Goal: Task Accomplishment & Management: Use online tool/utility

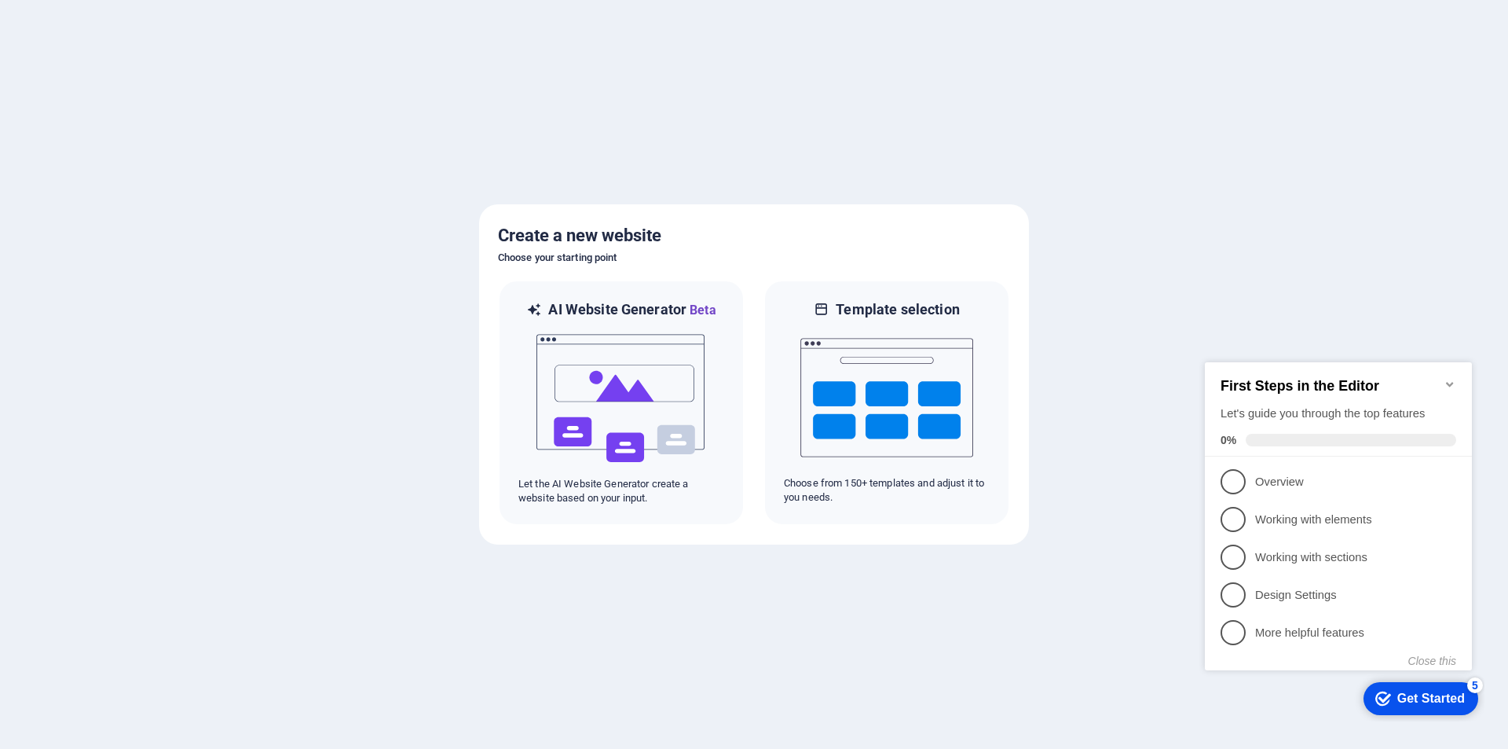
click at [1452, 378] on icon "Minimize checklist" at bounding box center [1450, 384] width 13 height 13
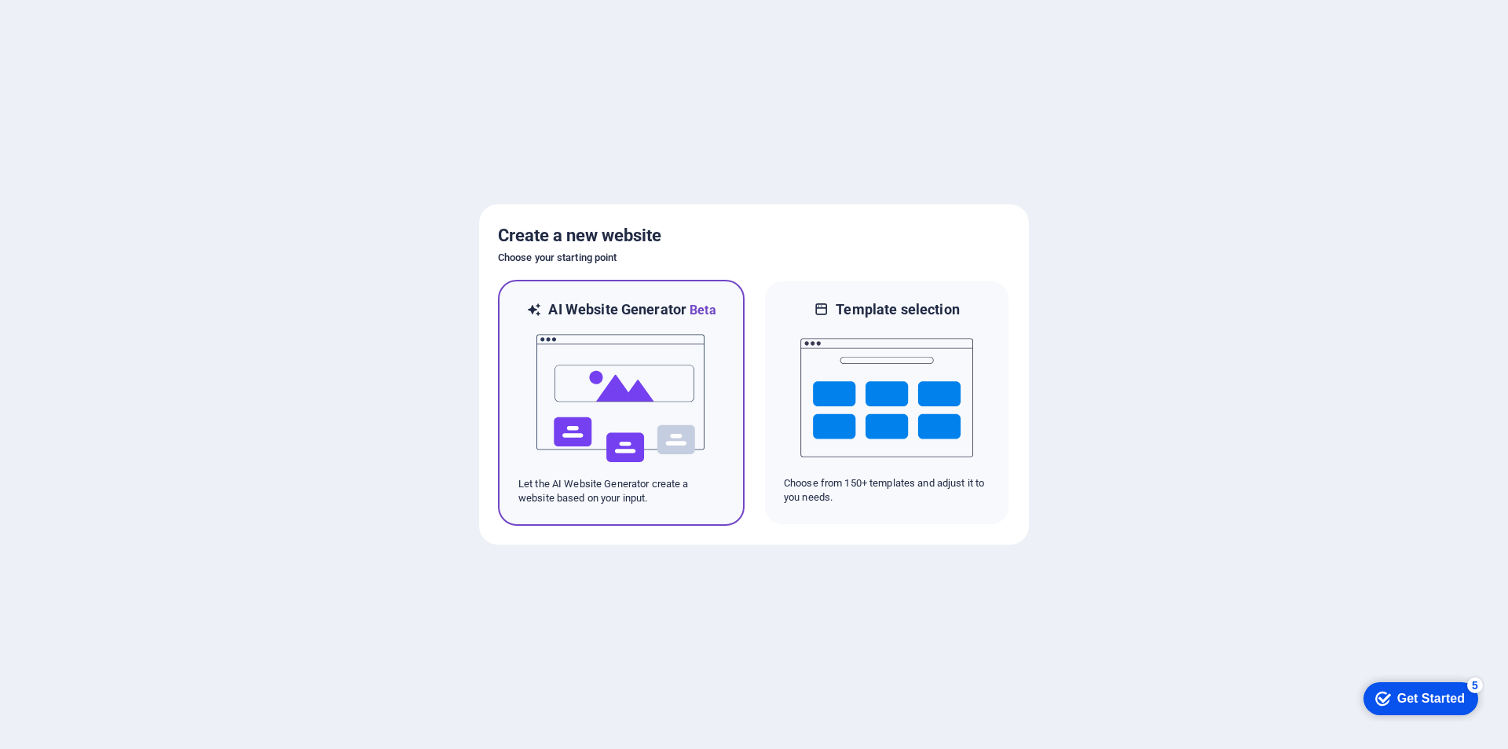
click at [652, 329] on img at bounding box center [621, 398] width 173 height 157
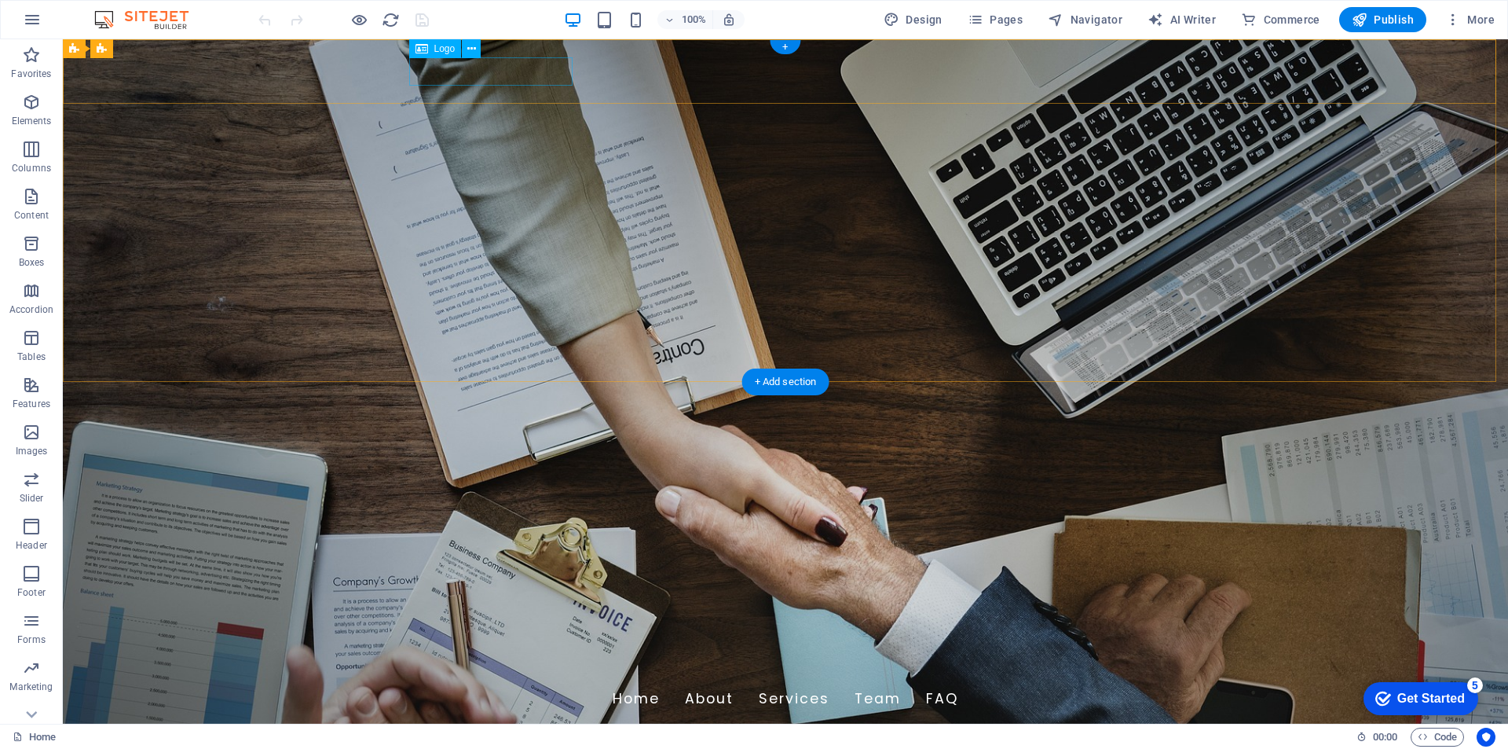
click at [518, 651] on div "[DOMAIN_NAME]" at bounding box center [786, 665] width 742 height 28
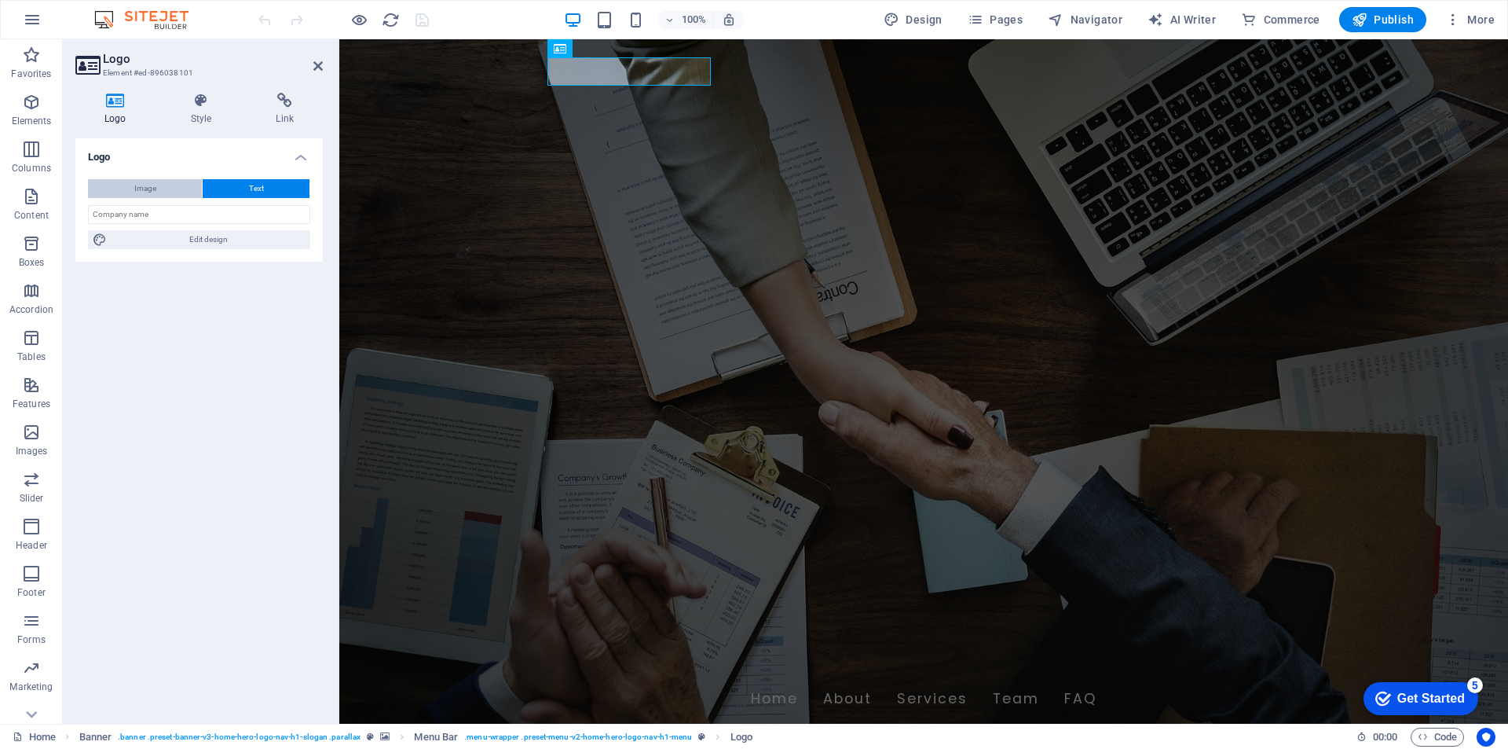
click at [173, 190] on button "Image" at bounding box center [145, 188] width 114 height 19
select select "DISABLED_OPTION_VALUE"
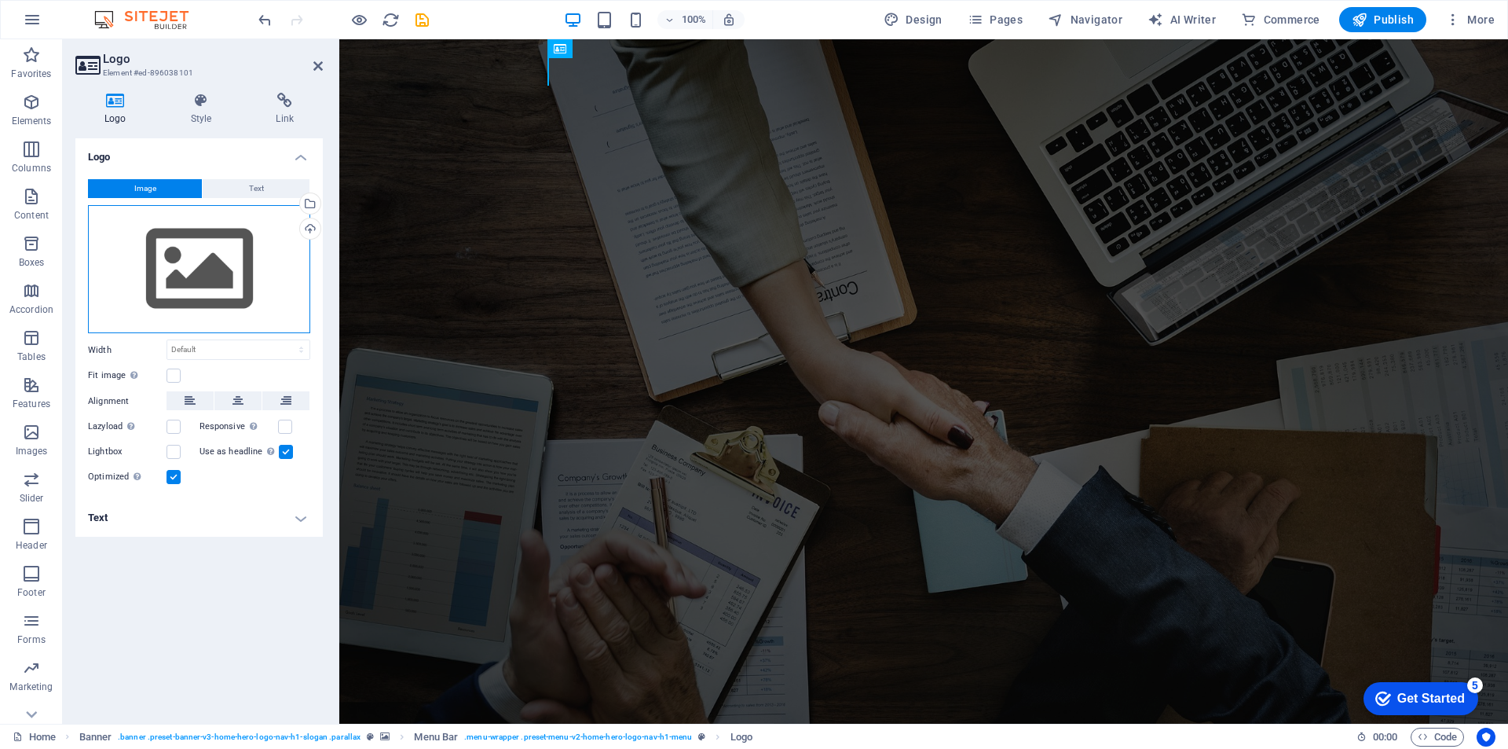
click at [220, 240] on div "Drag files here, click to choose files or select files from Files or our free s…" at bounding box center [199, 269] width 222 height 129
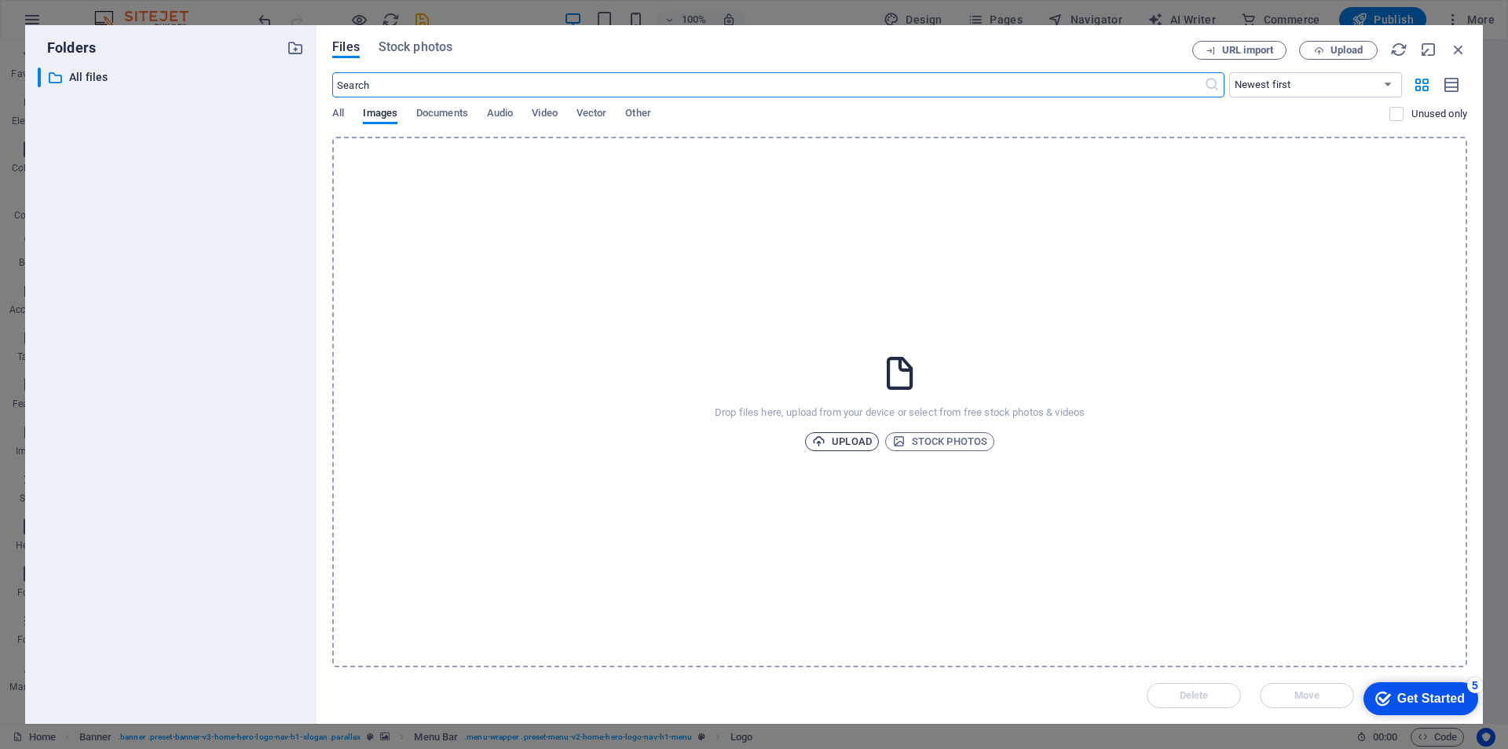
click at [840, 446] on span "Upload" at bounding box center [842, 441] width 60 height 19
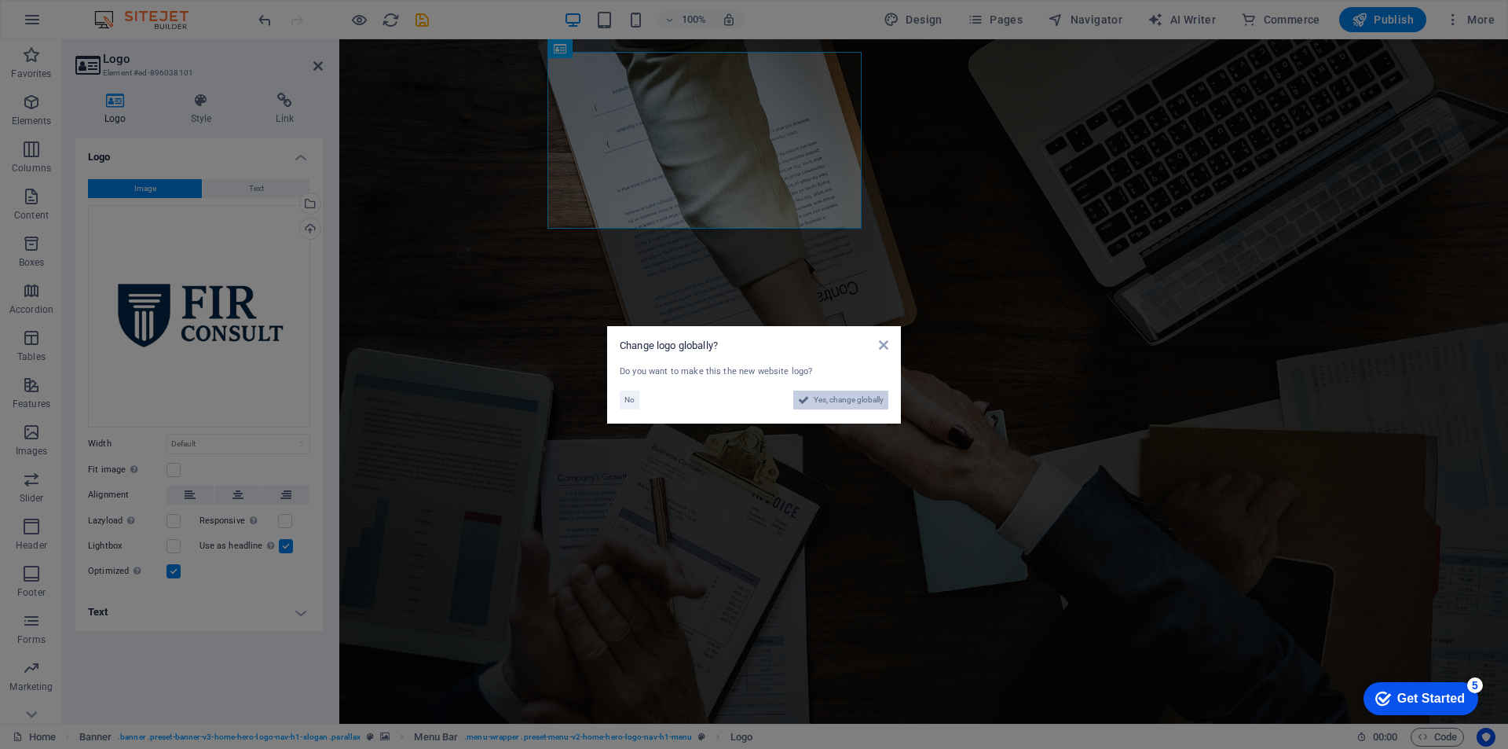
click at [849, 401] on span "Yes, change globally" at bounding box center [849, 399] width 70 height 19
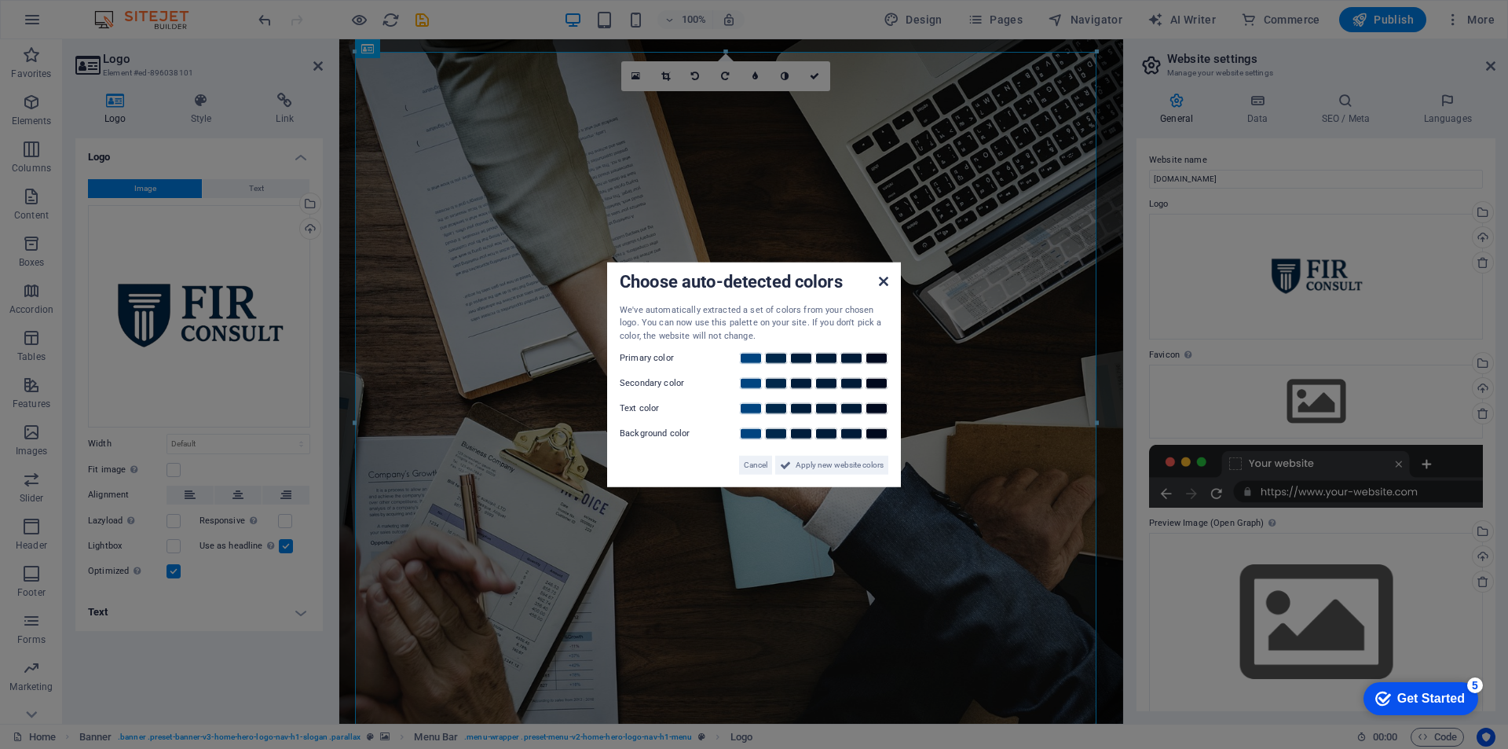
click at [885, 284] on icon at bounding box center [883, 280] width 9 height 13
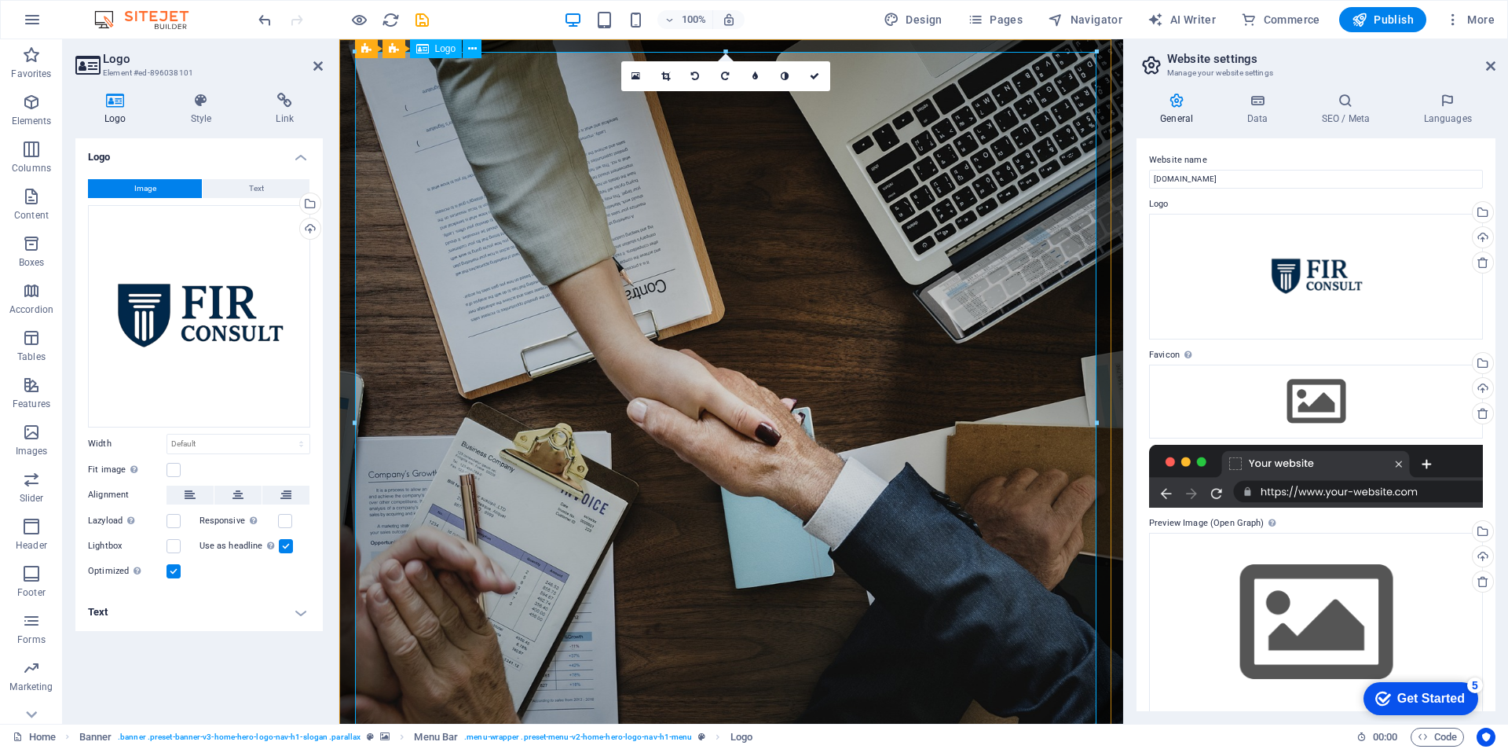
scroll to position [79, 0]
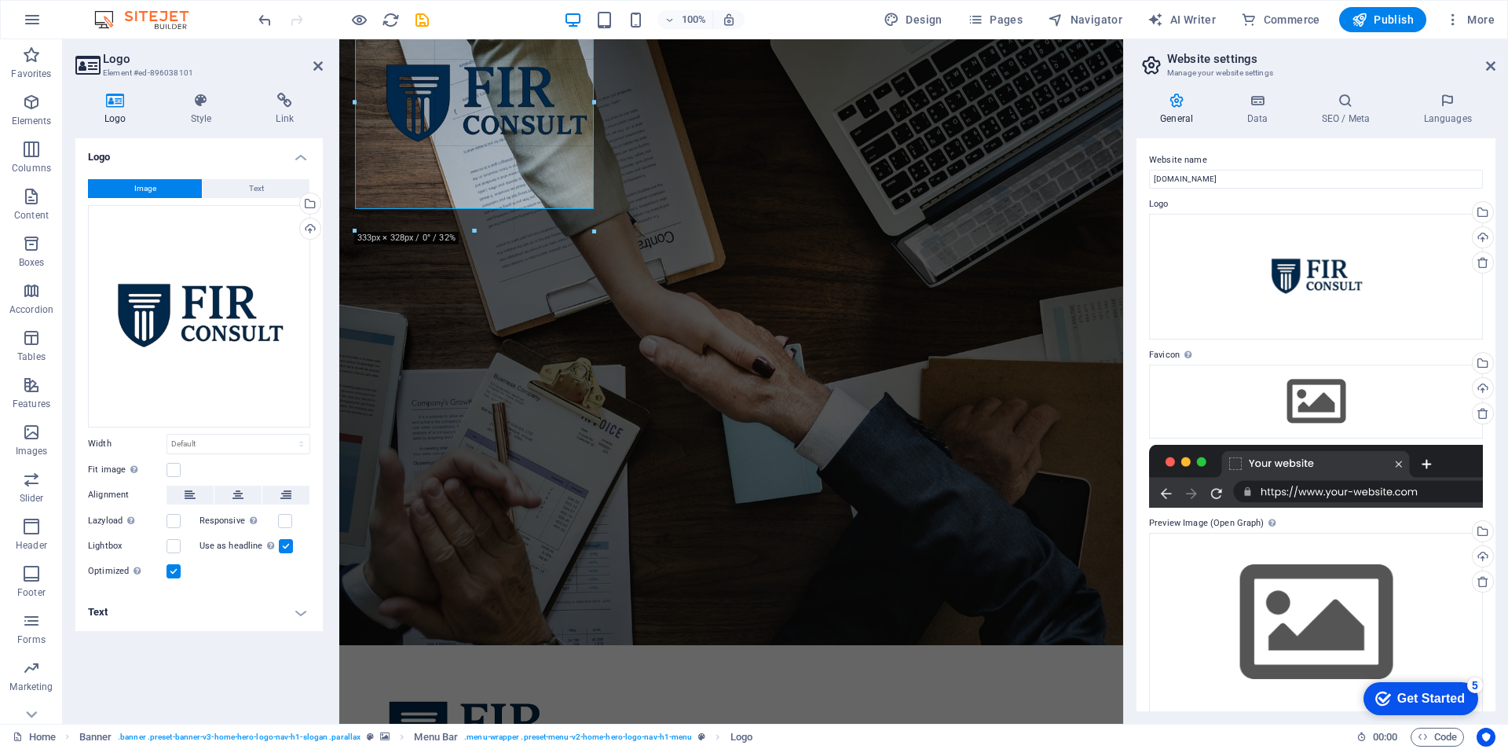
drag, startPoint x: 1099, startPoint y: 712, endPoint x: 342, endPoint y: 207, distance: 910.7
type input "304"
select select "px"
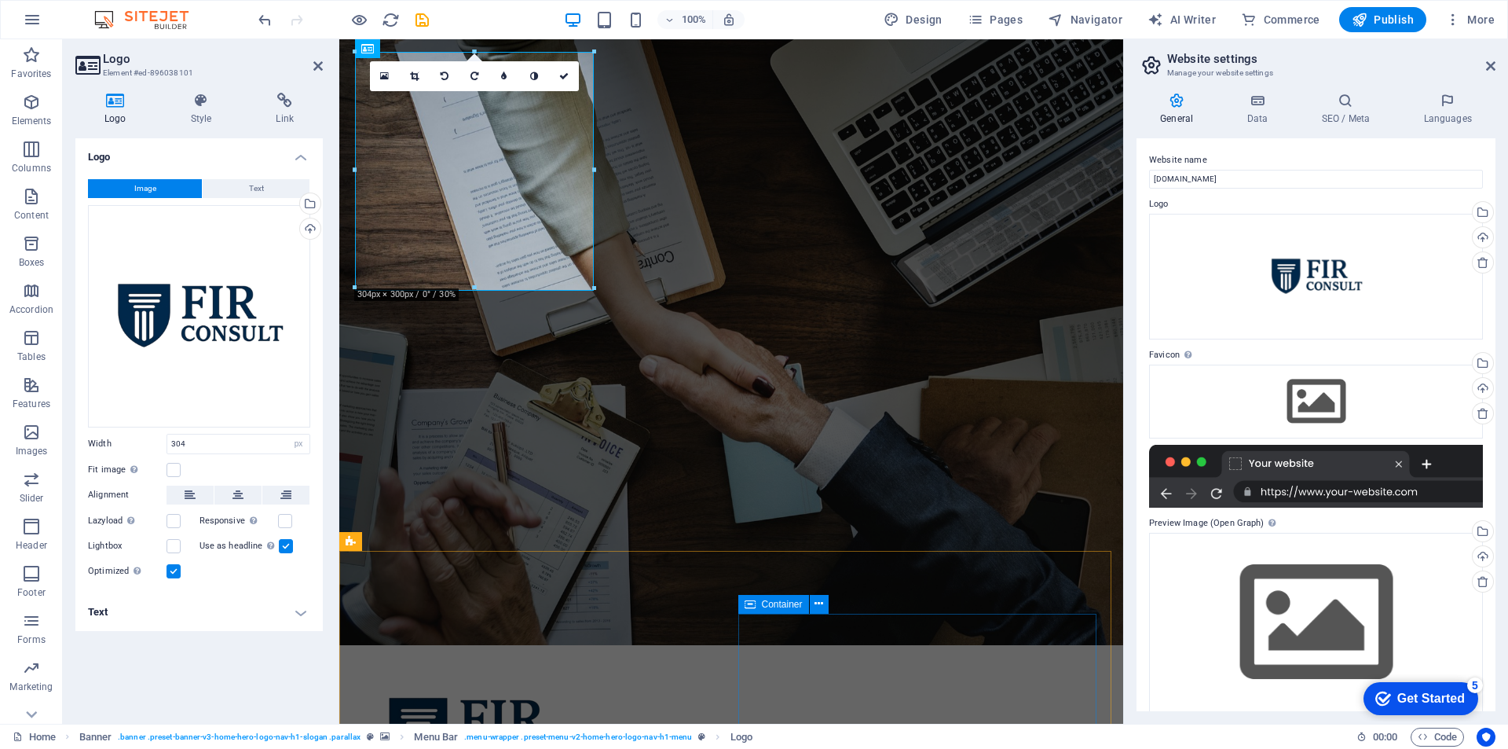
scroll to position [0, 0]
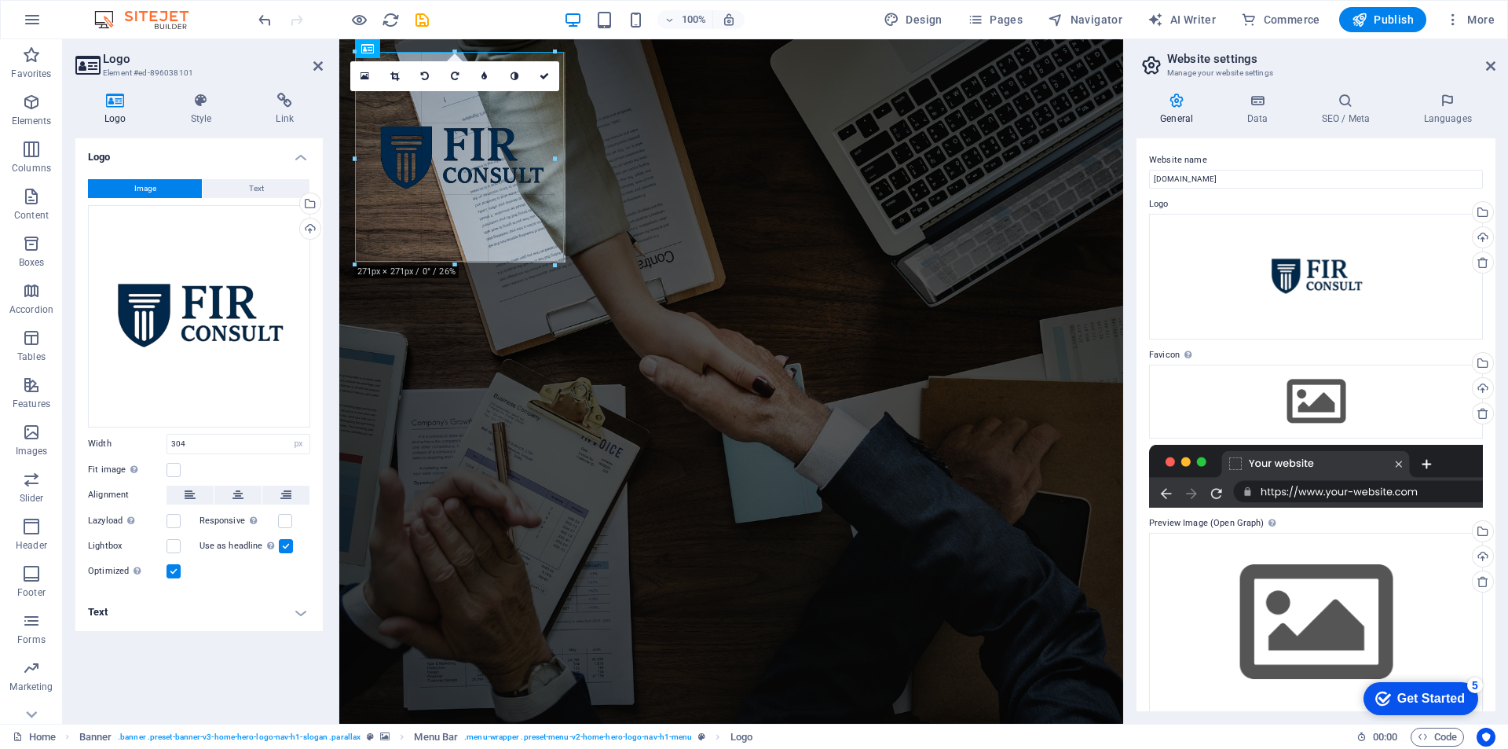
drag, startPoint x: 595, startPoint y: 289, endPoint x: 549, endPoint y: 250, distance: 60.8
type input "259"
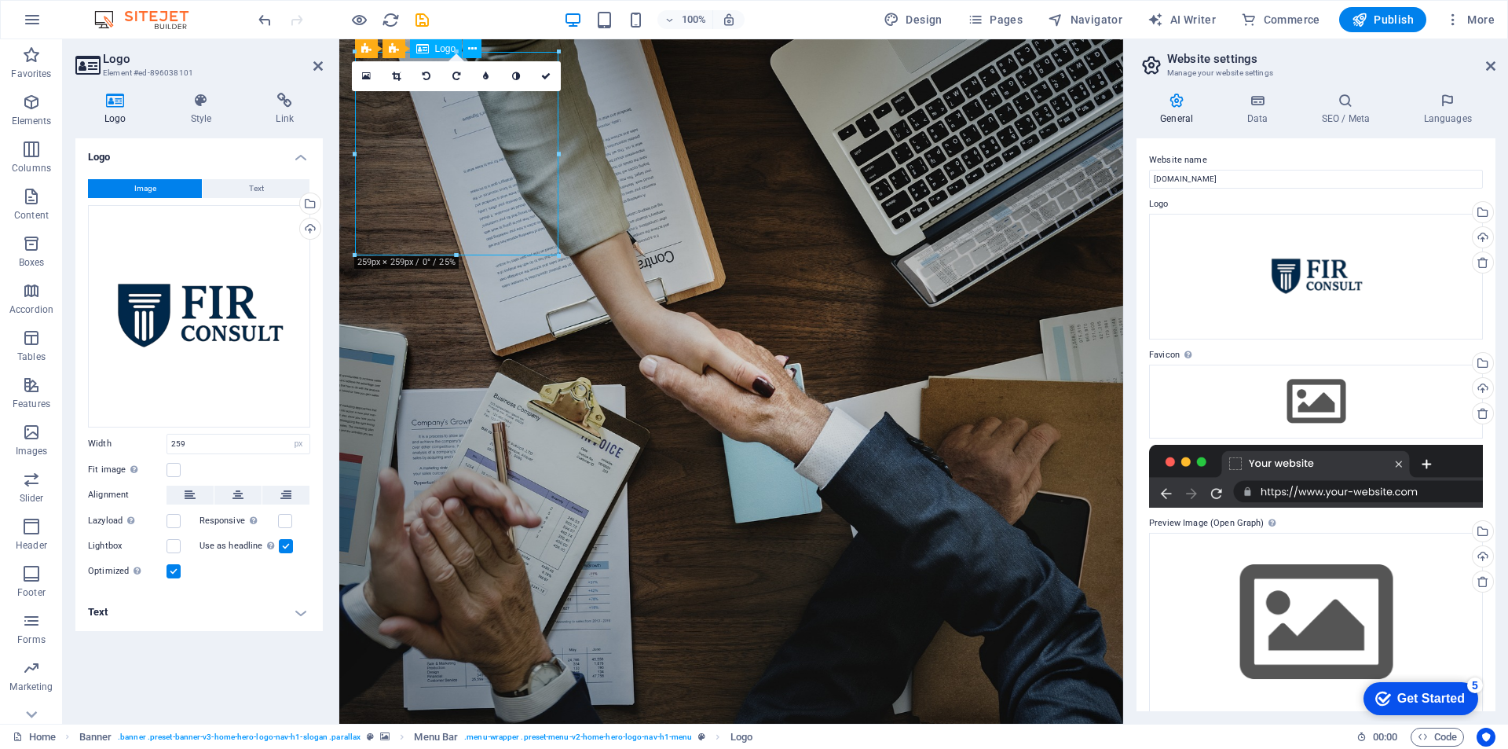
drag, startPoint x: 456, startPoint y: 150, endPoint x: 533, endPoint y: 141, distance: 78.3
click at [288, 494] on icon at bounding box center [285, 494] width 11 height 19
click at [196, 496] on button at bounding box center [190, 494] width 47 height 19
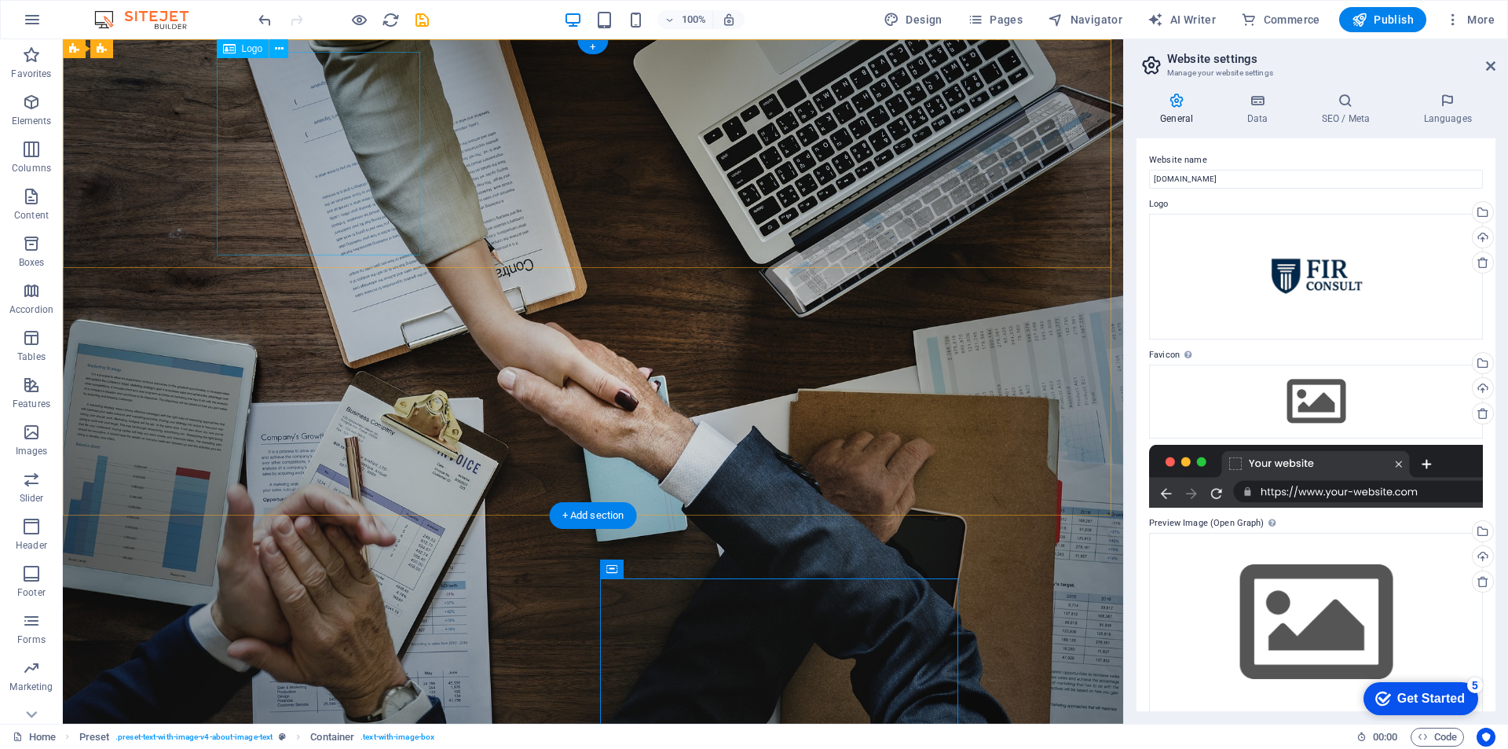
select select "px"
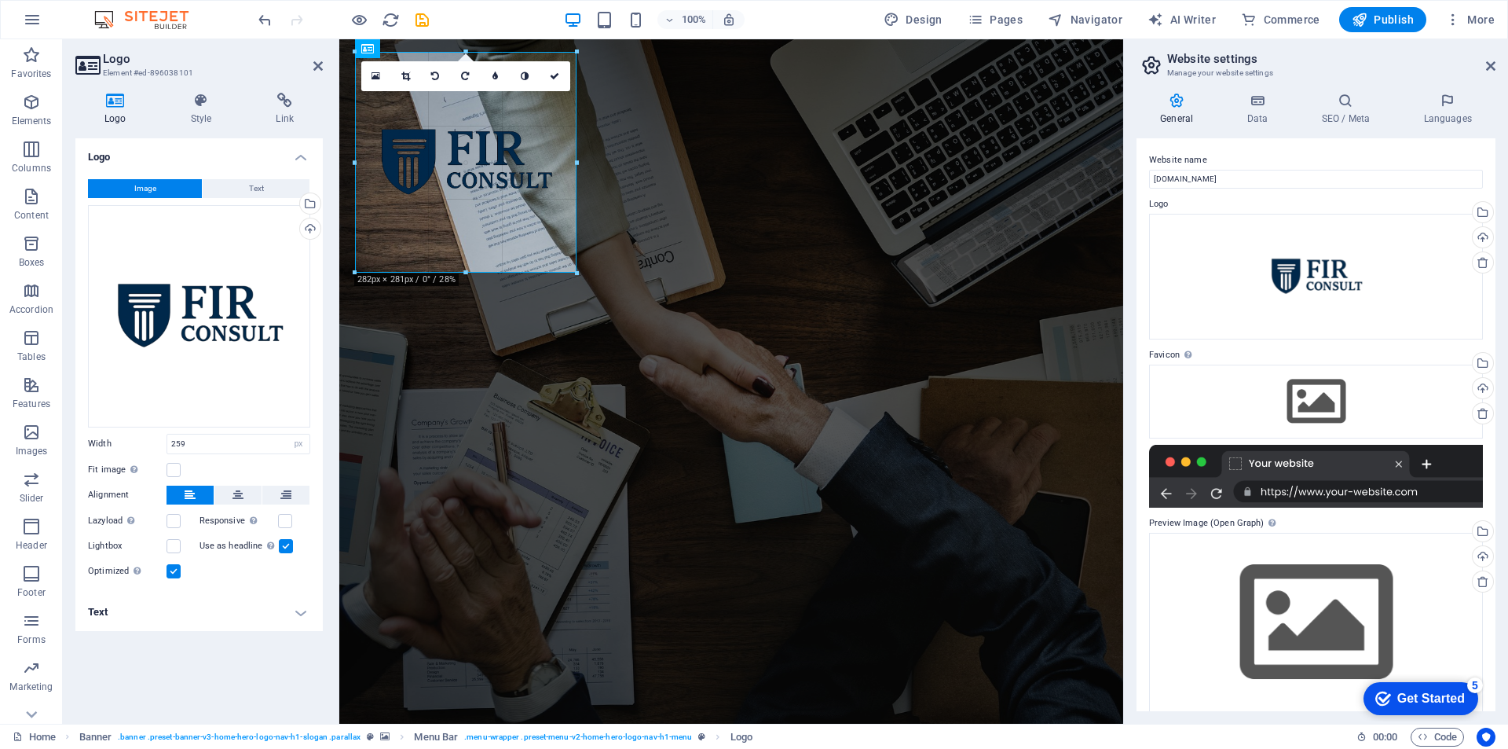
drag, startPoint x: 558, startPoint y: 256, endPoint x: 580, endPoint y: 266, distance: 24.3
type input "282"
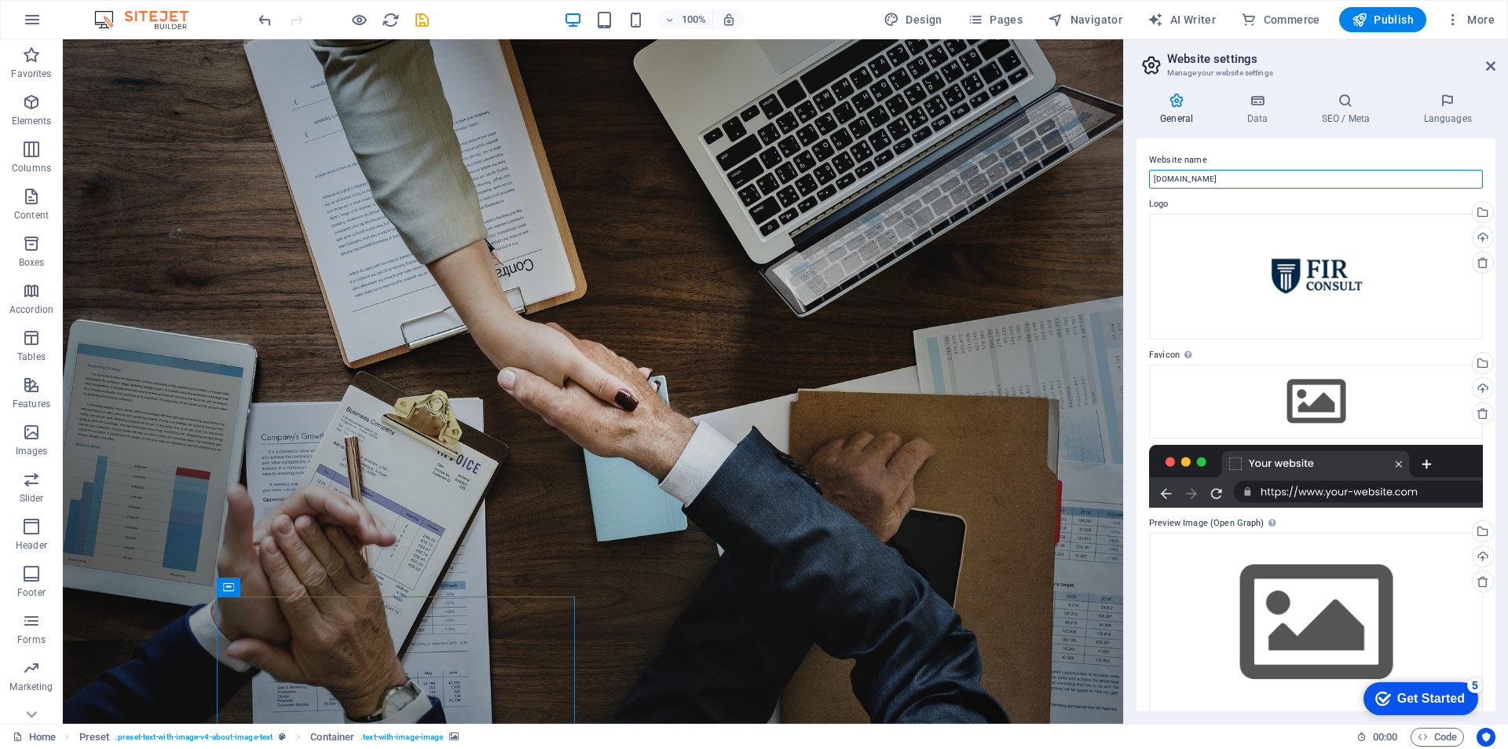
click at [1236, 174] on input "[DOMAIN_NAME]" at bounding box center [1316, 179] width 334 height 19
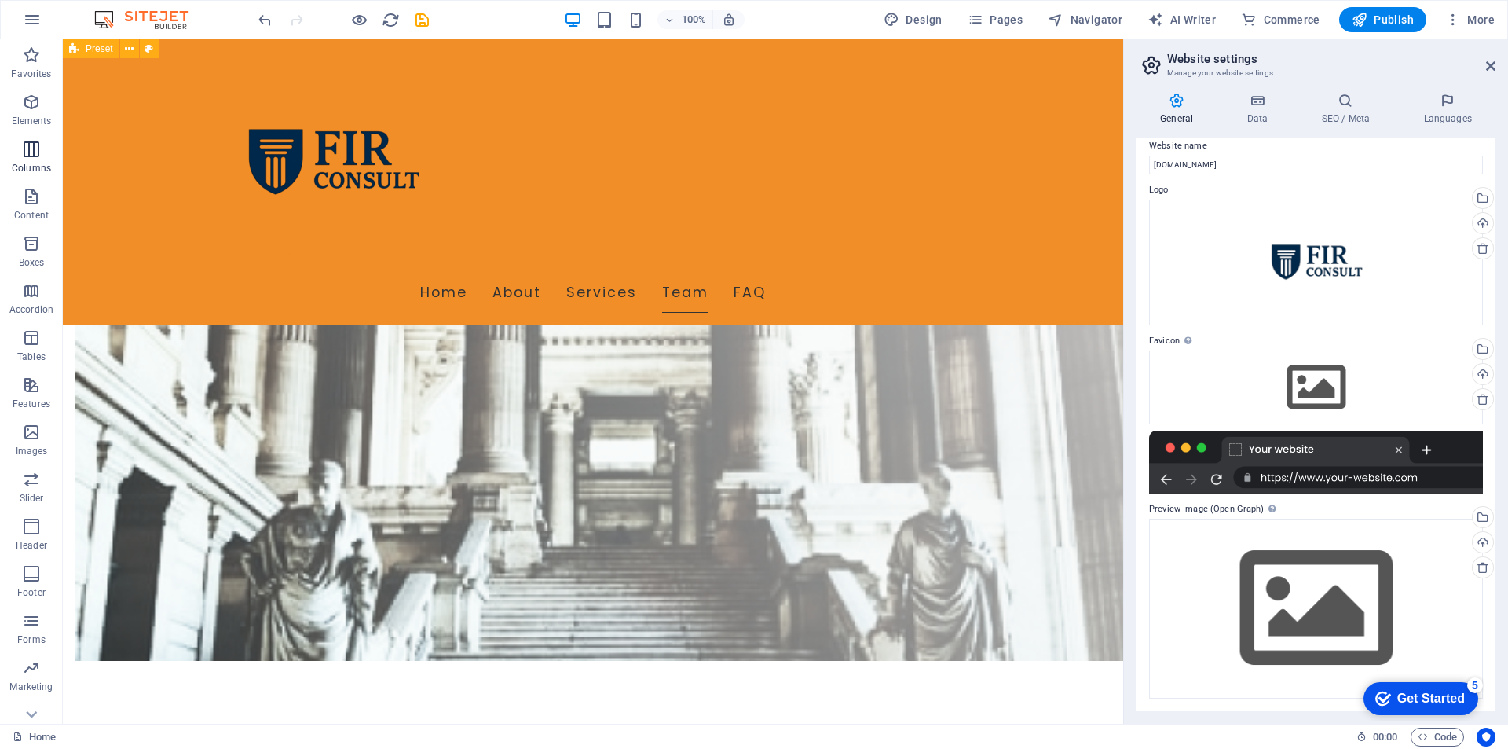
scroll to position [1493, 0]
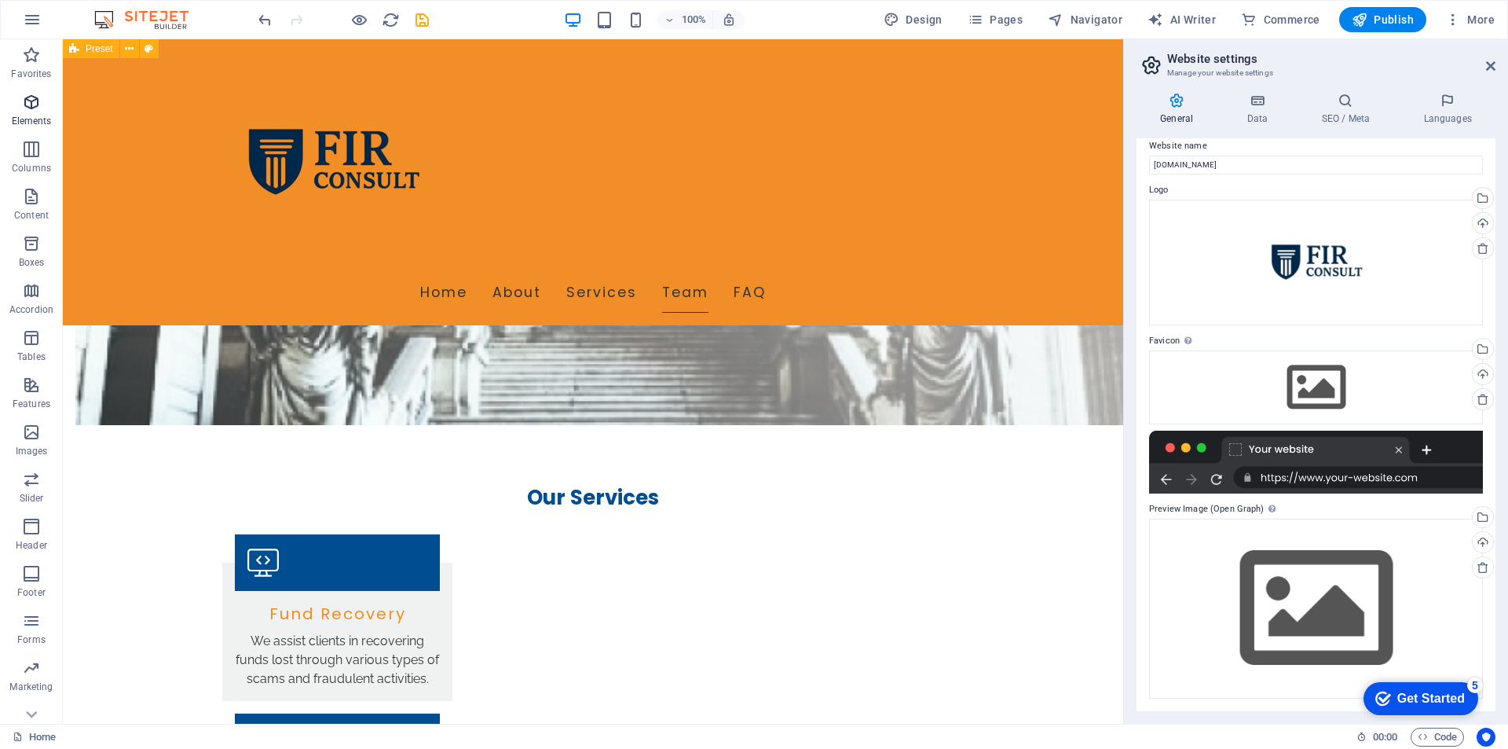
click at [31, 114] on span "Elements" at bounding box center [31, 112] width 63 height 38
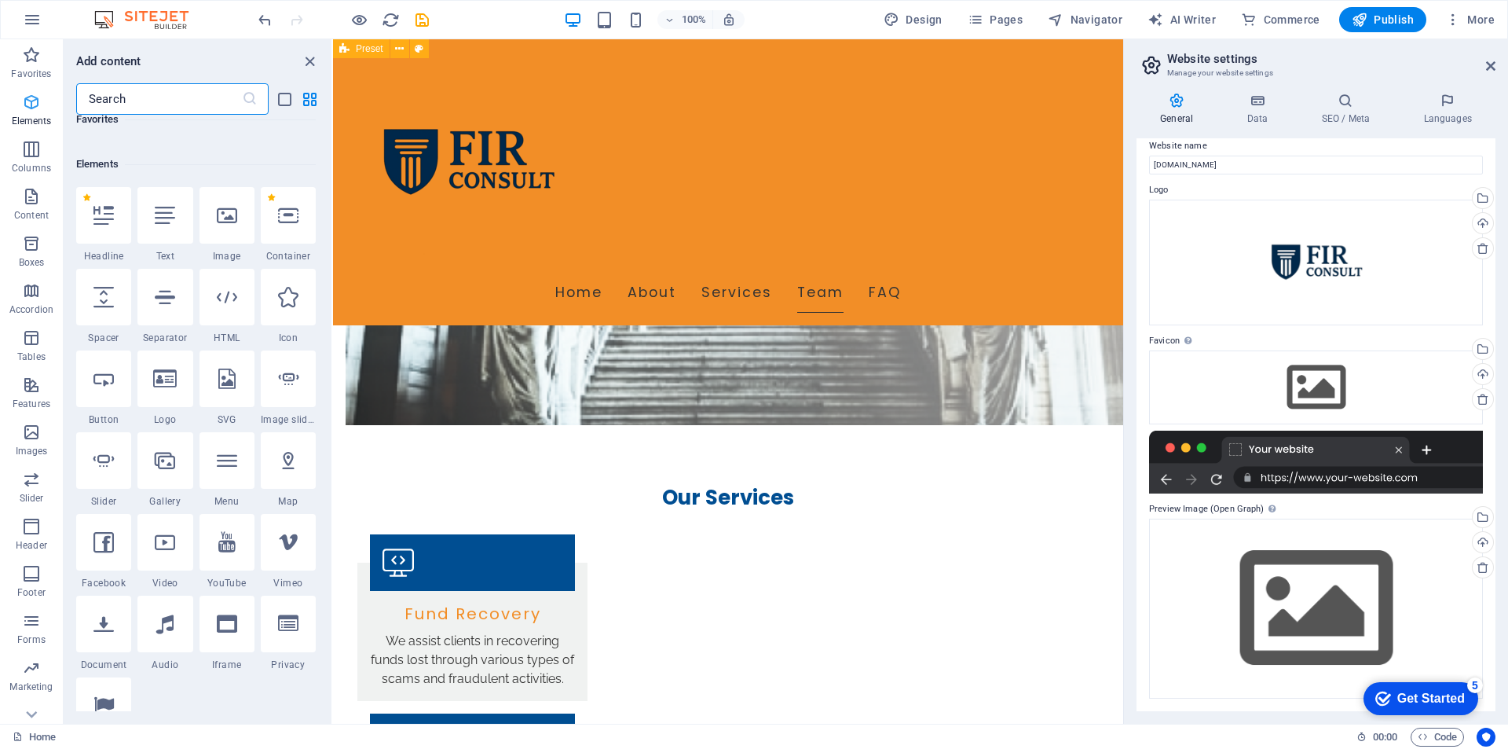
scroll to position [167, 0]
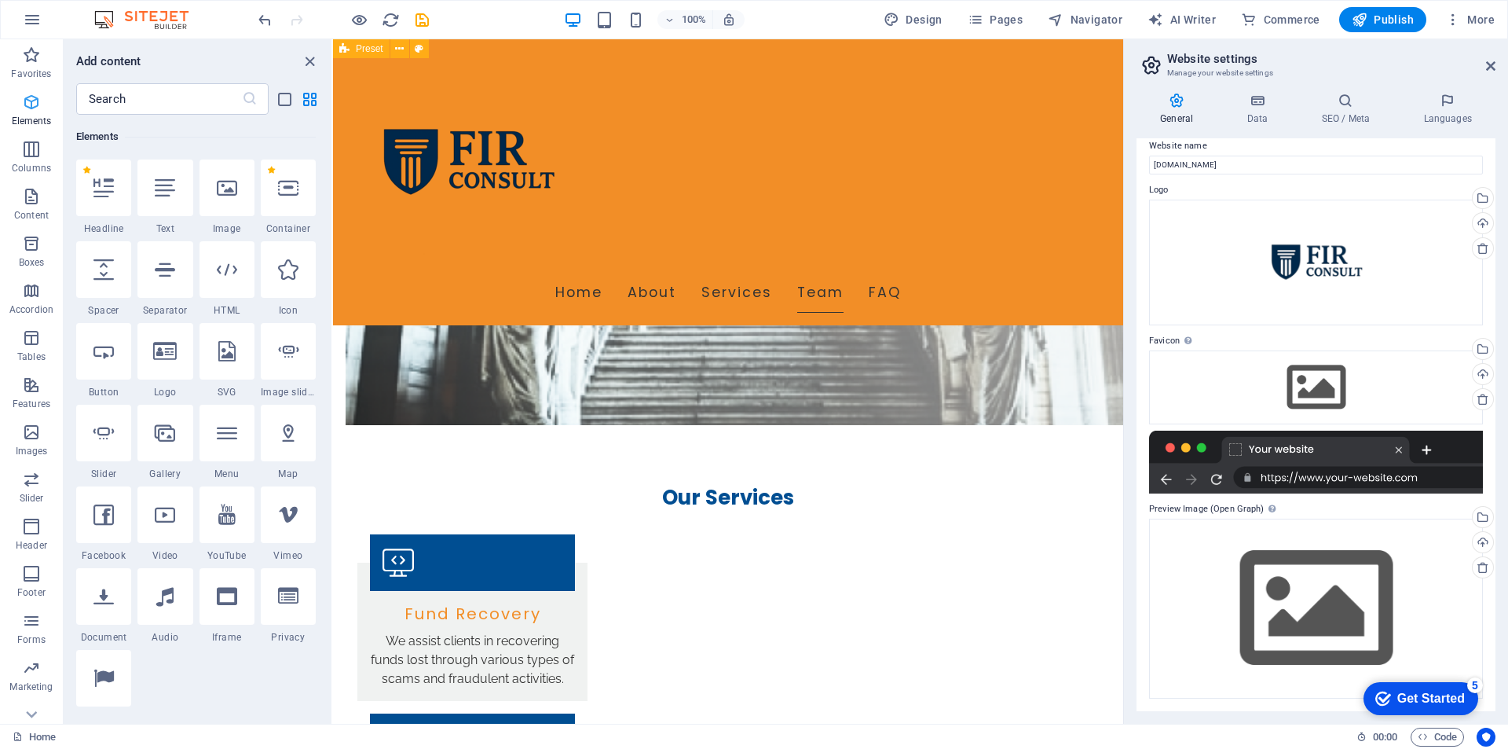
click at [31, 114] on span "Elements" at bounding box center [31, 112] width 63 height 38
click at [1405, 695] on div "Get Started" at bounding box center [1431, 698] width 68 height 14
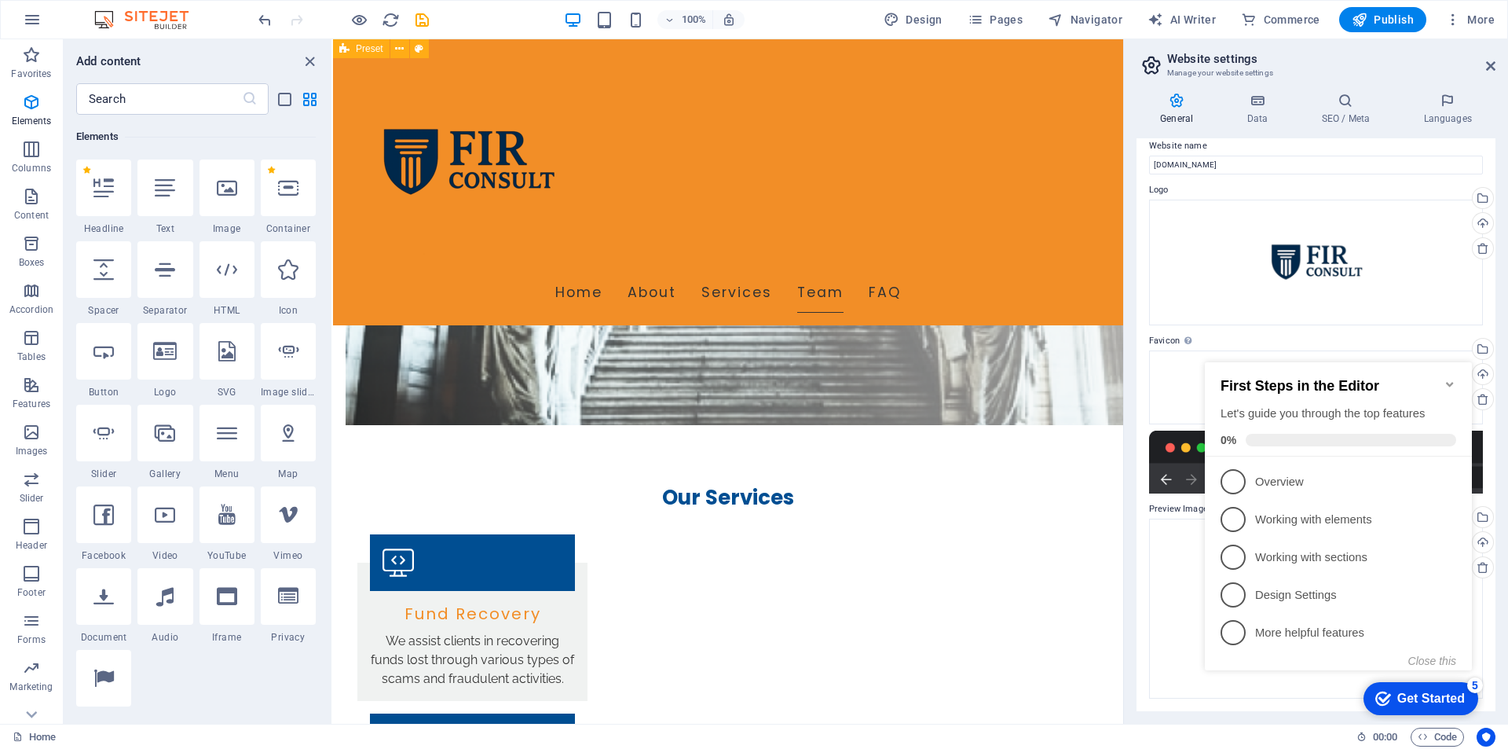
click at [1454, 379] on icon "Minimize checklist" at bounding box center [1450, 384] width 13 height 13
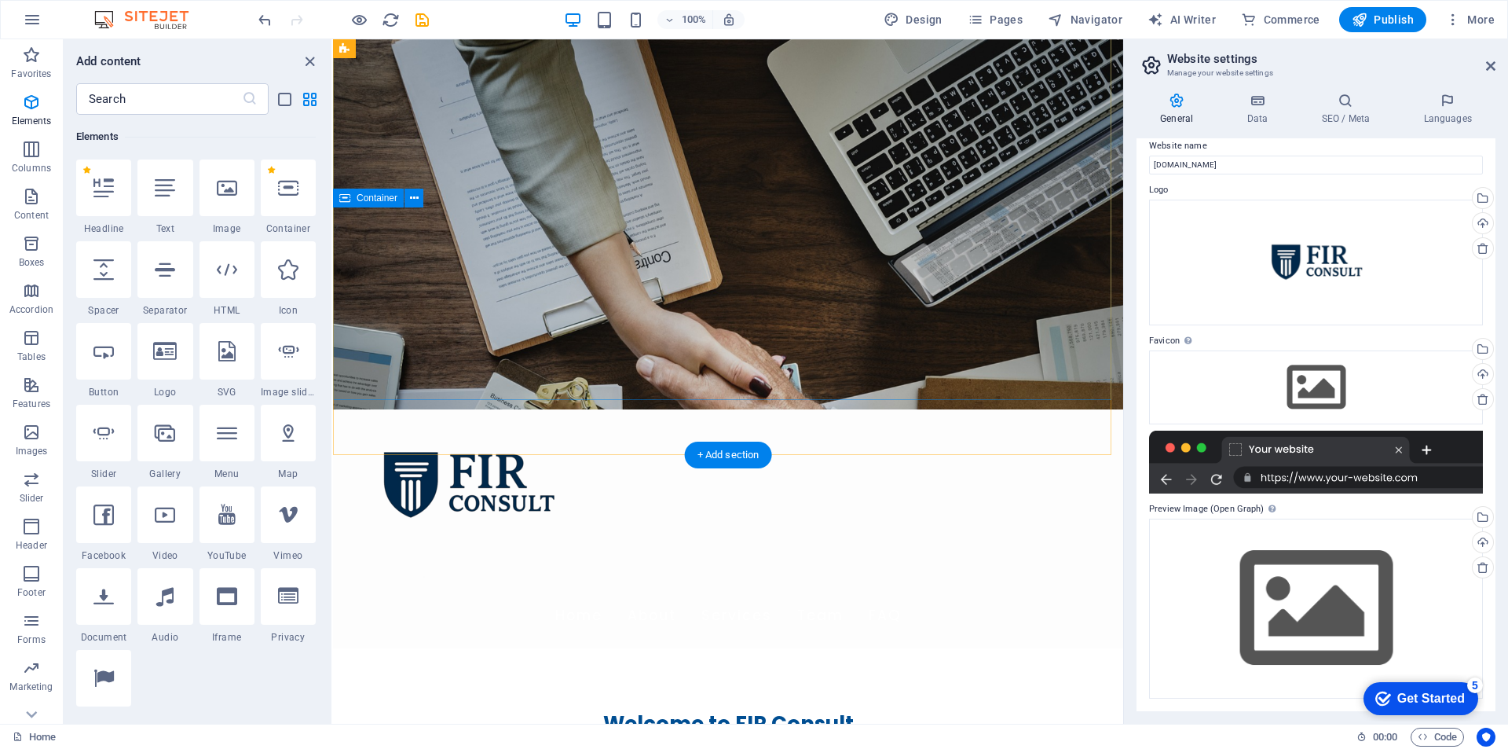
scroll to position [0, 0]
